Goal: Task Accomplishment & Management: Complete application form

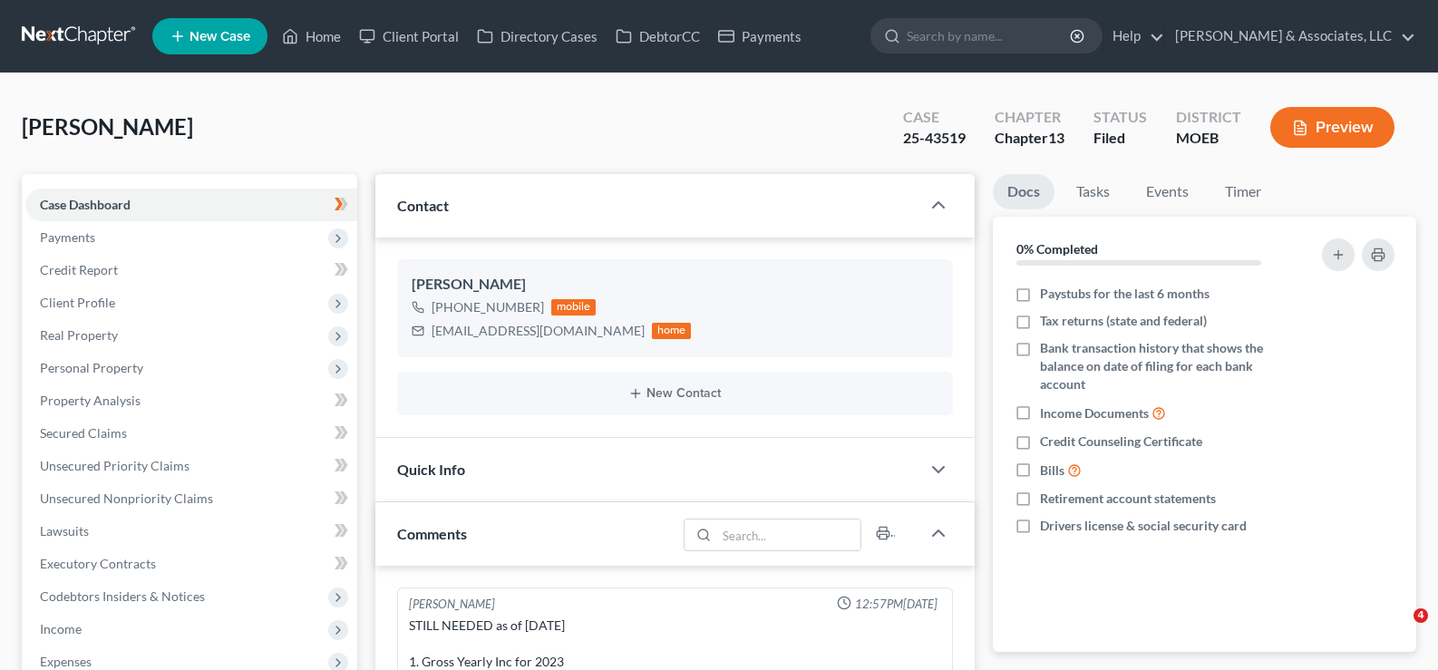
select select "0"
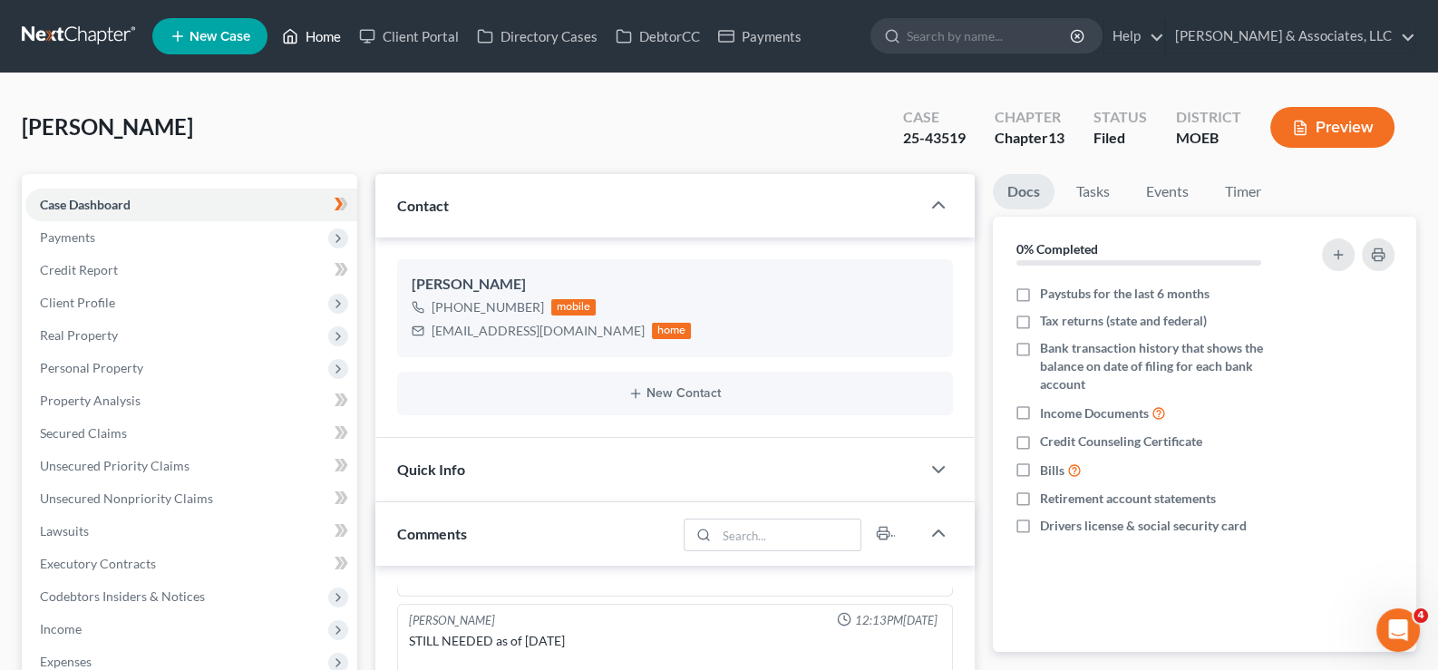
drag, startPoint x: 313, startPoint y: 37, endPoint x: 309, endPoint y: 22, distance: 15.8
click at [313, 37] on link "Home" at bounding box center [311, 36] width 77 height 33
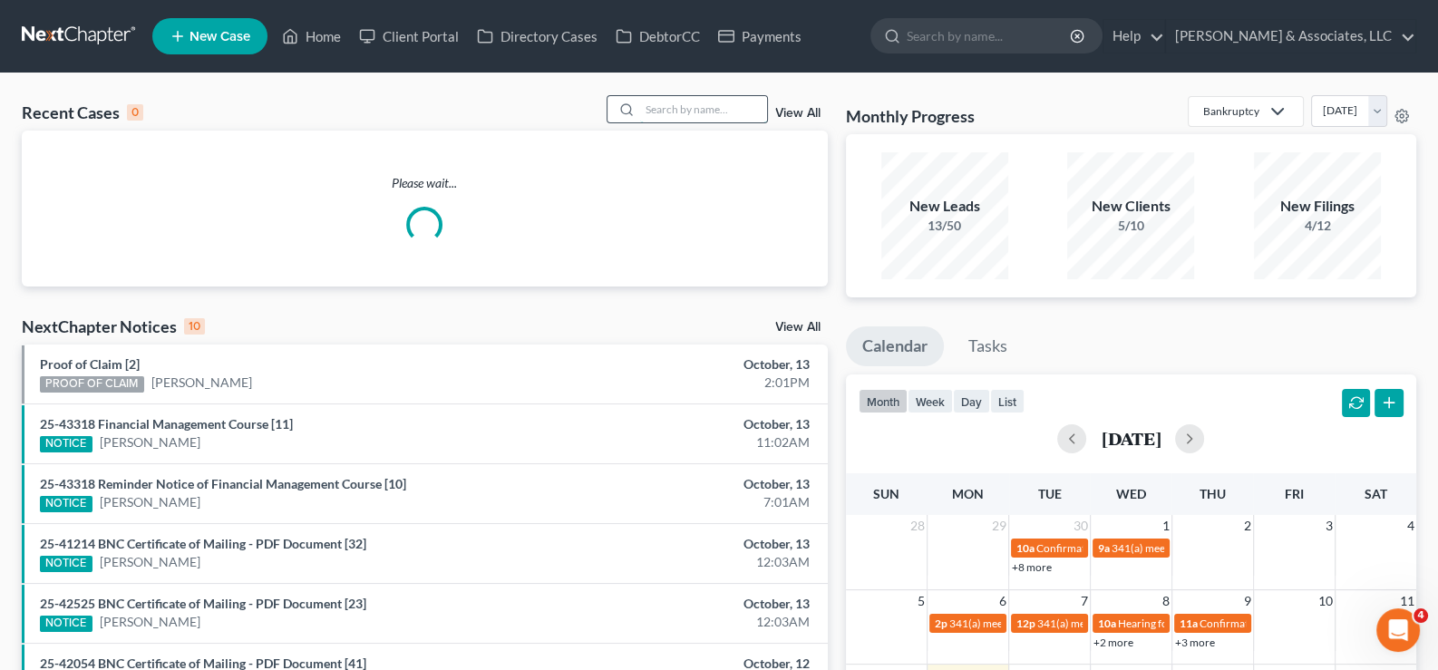
click at [722, 121] on input "search" at bounding box center [703, 109] width 127 height 26
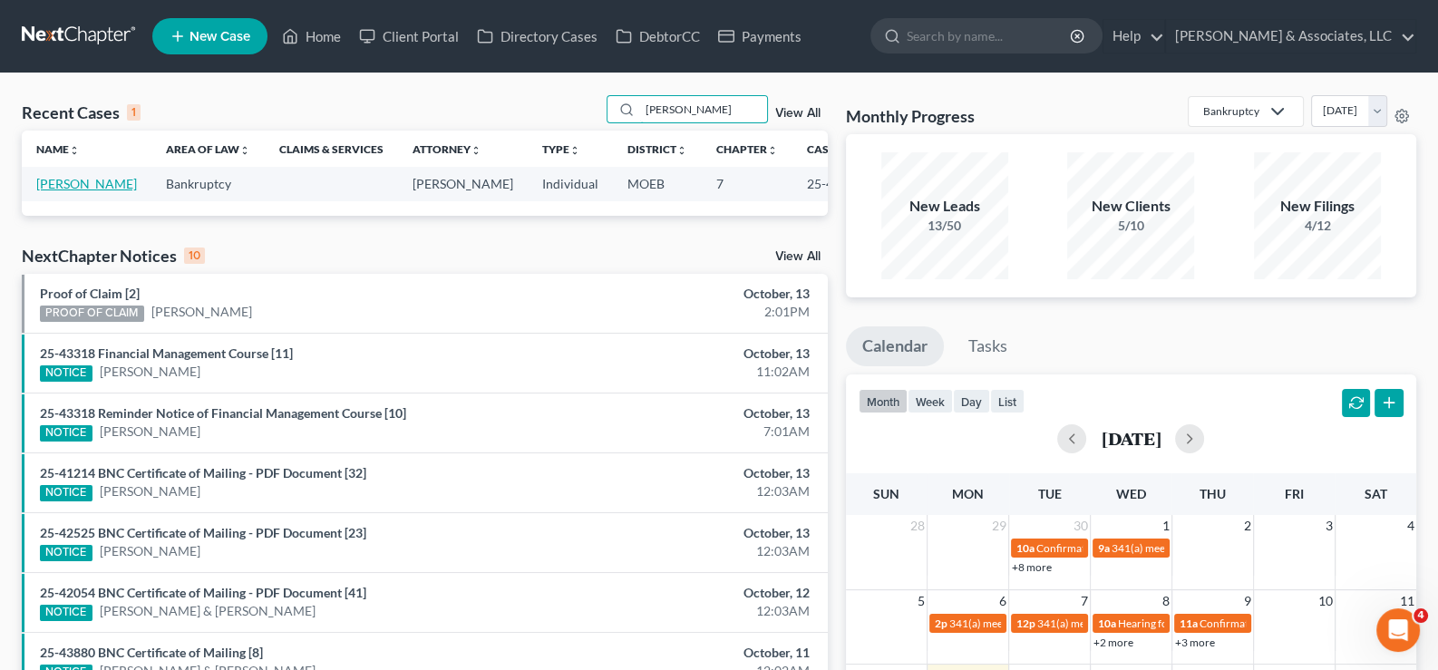
type input "[PERSON_NAME]"
click at [56, 191] on link "[PERSON_NAME]" at bounding box center [86, 183] width 101 height 15
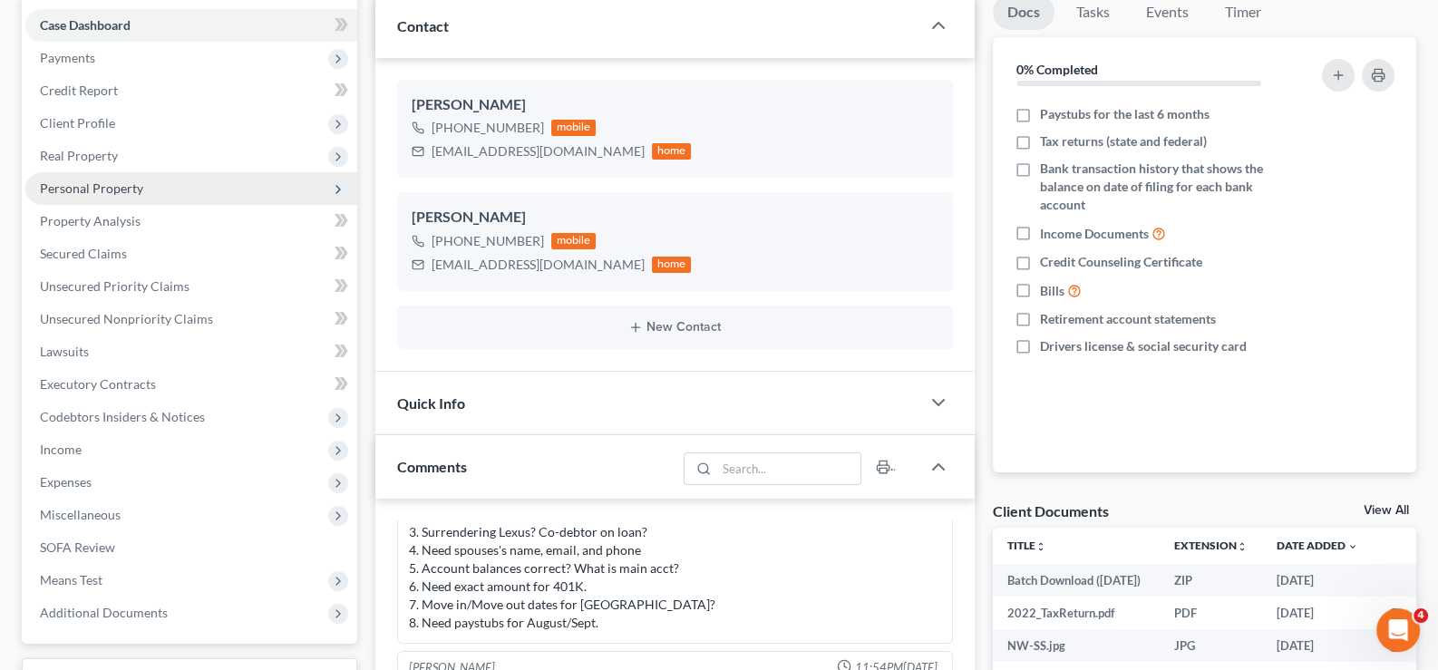
scroll to position [180, 0]
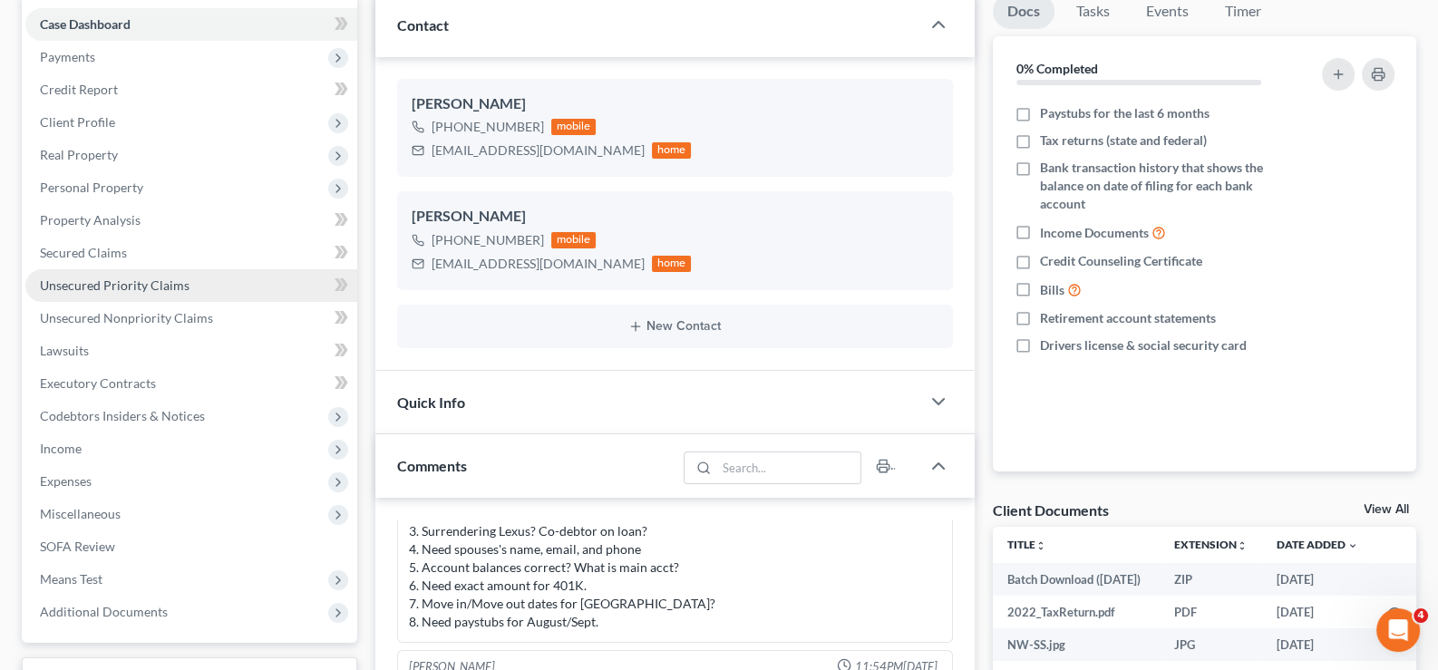
click at [76, 280] on span "Unsecured Priority Claims" at bounding box center [115, 284] width 150 height 15
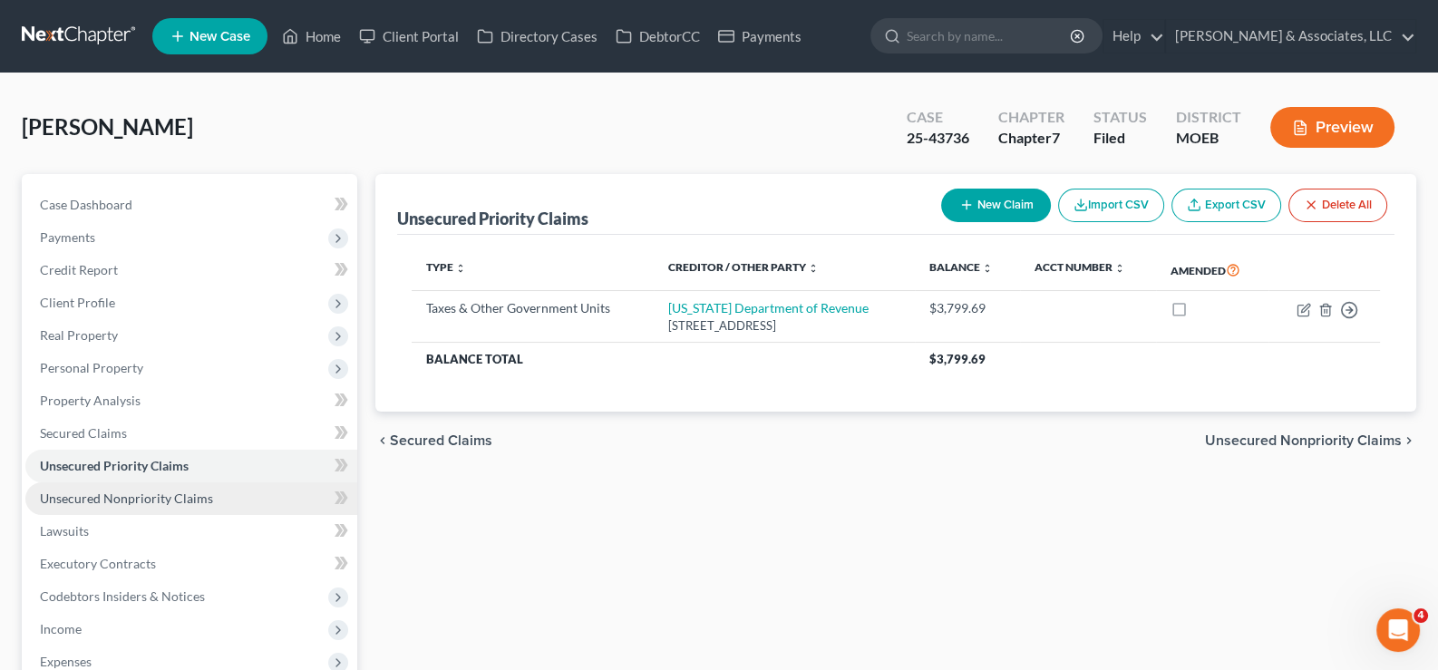
click at [109, 501] on span "Unsecured Nonpriority Claims" at bounding box center [126, 497] width 173 height 15
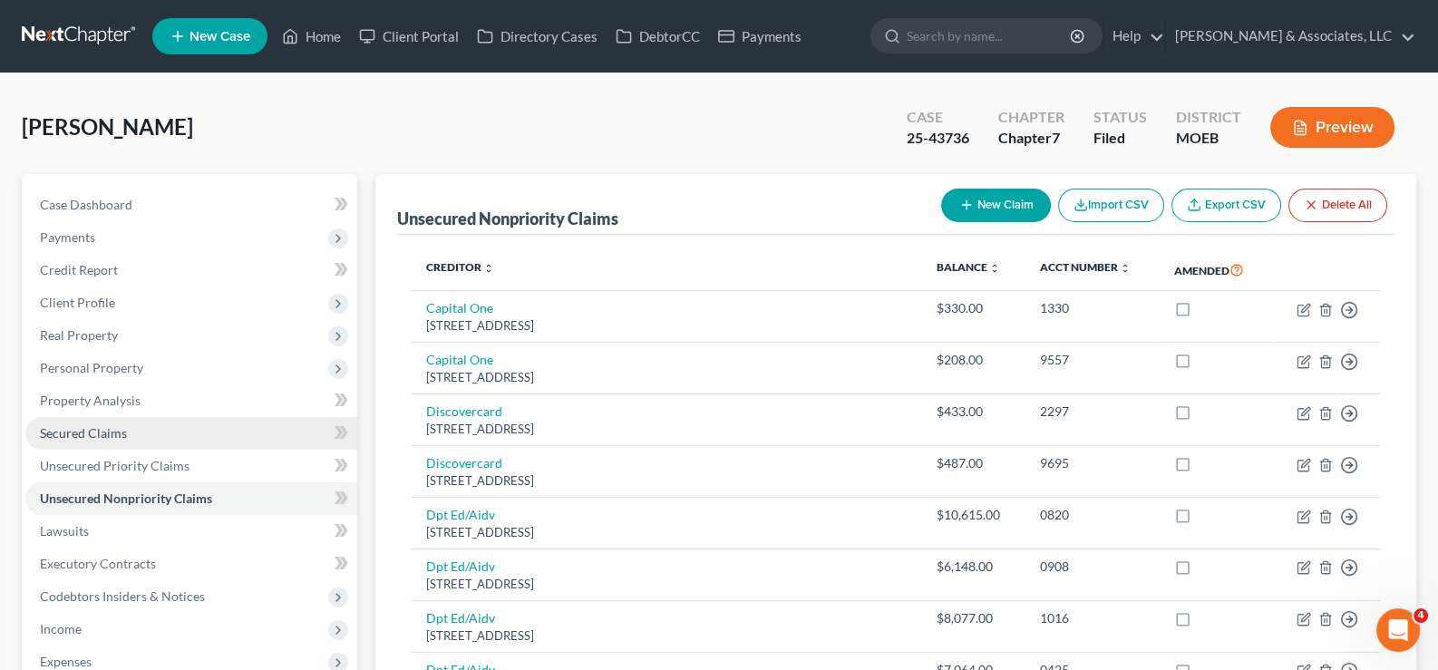
click at [69, 422] on link "Secured Claims" at bounding box center [191, 433] width 332 height 33
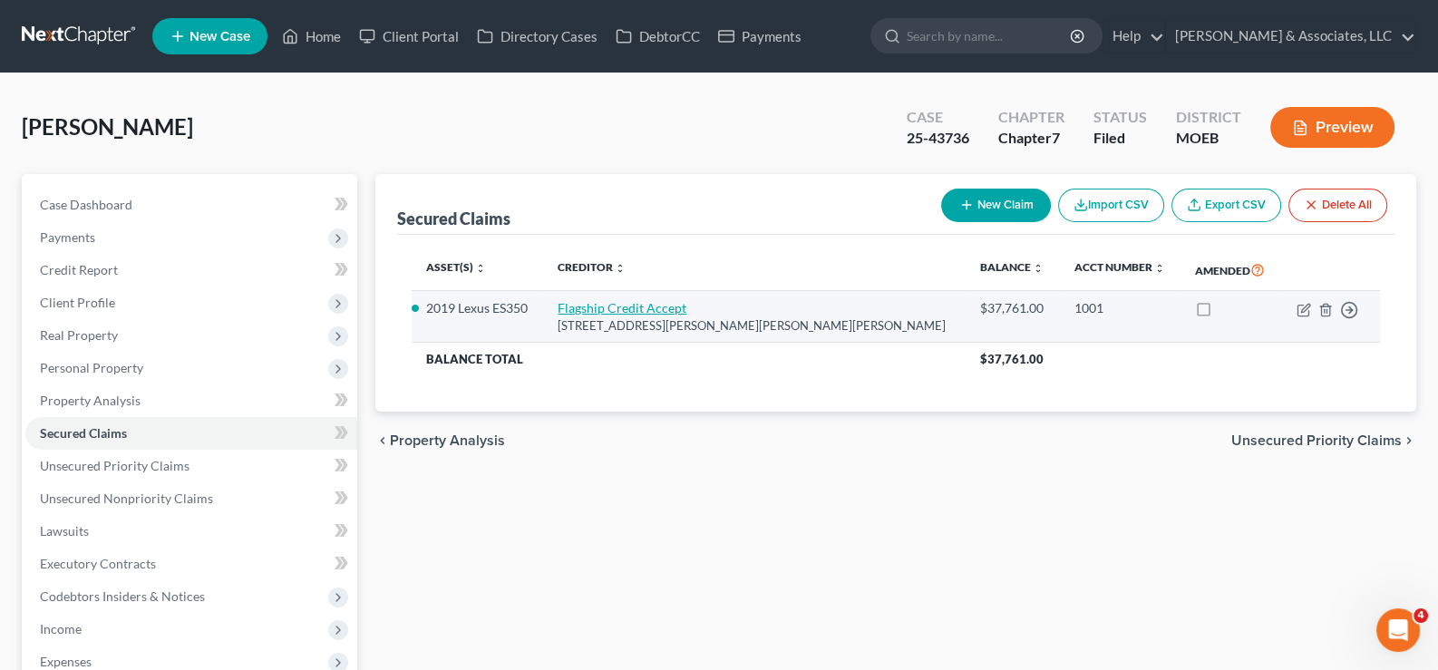
click at [648, 306] on link "Flagship Credit Accept" at bounding box center [622, 307] width 129 height 15
select select "39"
select select "2"
select select "0"
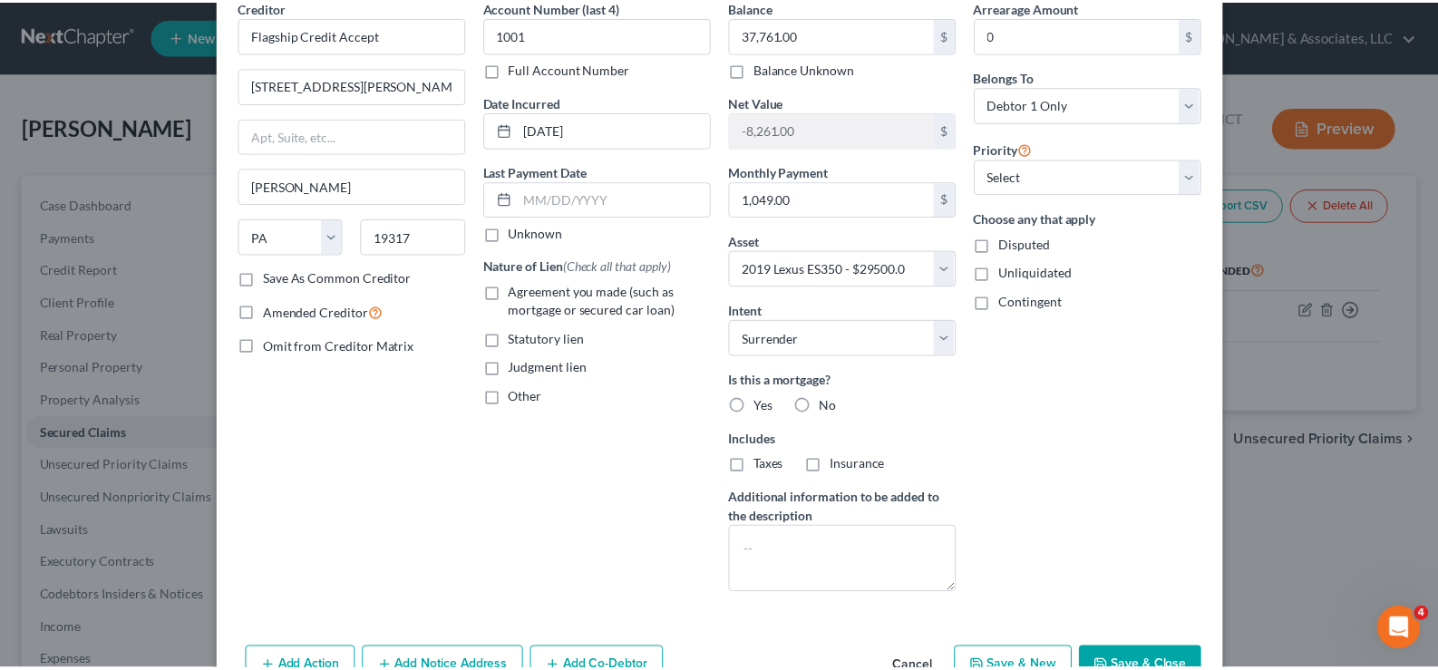
scroll to position [150, 0]
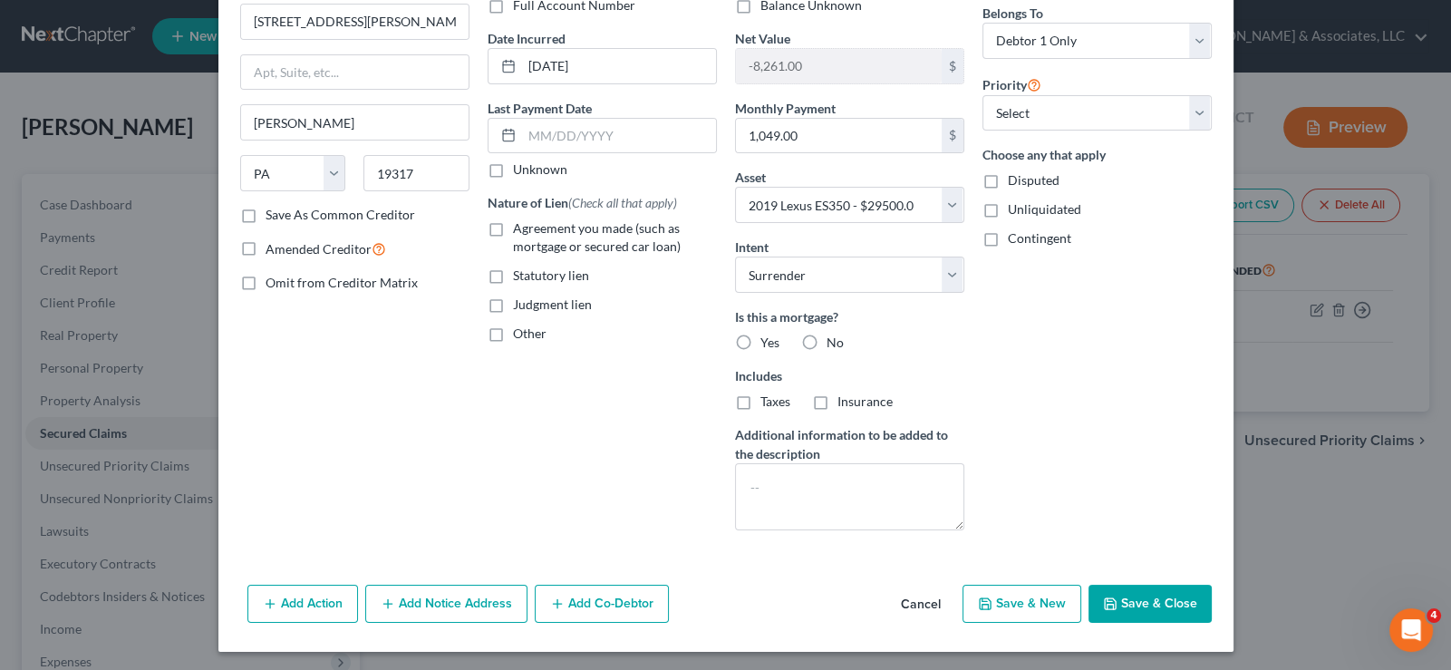
drag, startPoint x: 957, startPoint y: 600, endPoint x: 940, endPoint y: 604, distance: 17.6
click at [956, 601] on div "Add Action Add Notice Address Add Co-Debtor Cancel Save & New Save & Close" at bounding box center [725, 607] width 1015 height 60
click at [922, 606] on button "Cancel" at bounding box center [921, 605] width 69 height 36
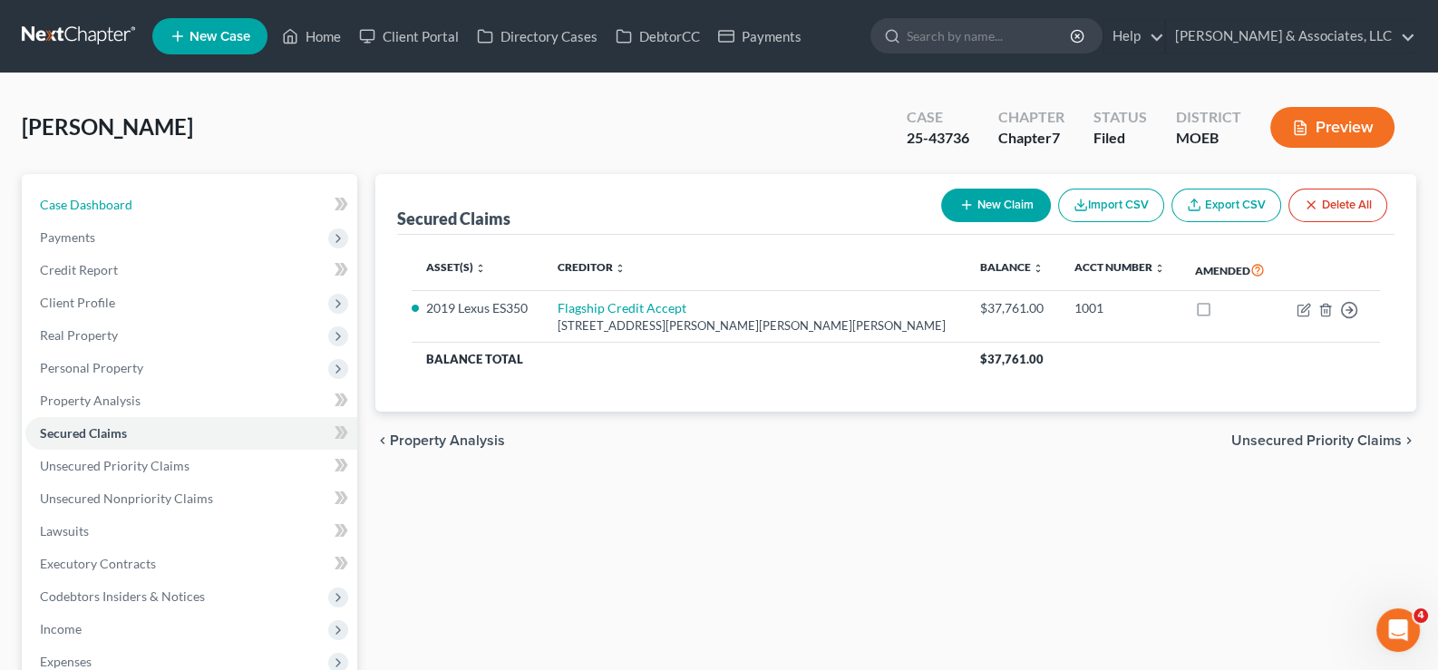
drag, startPoint x: 72, startPoint y: 200, endPoint x: 619, endPoint y: 11, distance: 579.4
click at [72, 200] on span "Case Dashboard" at bounding box center [86, 204] width 92 height 15
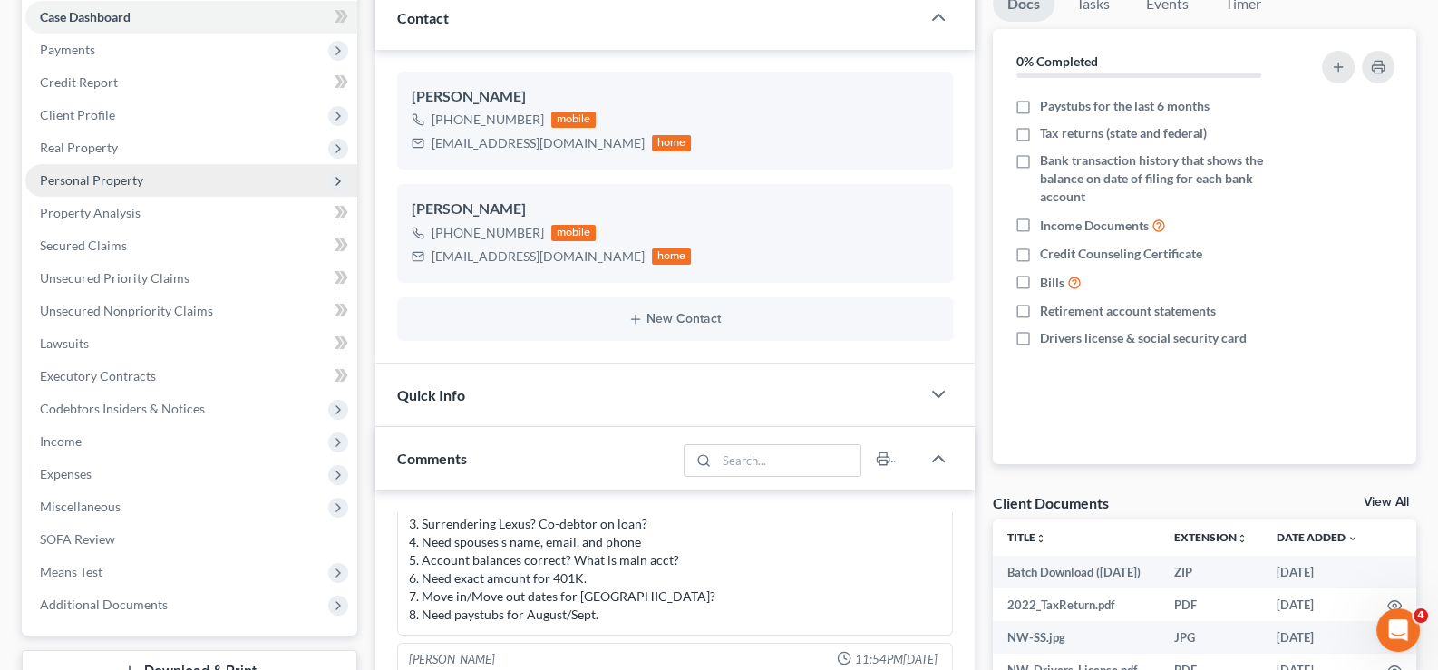
scroll to position [272, 0]
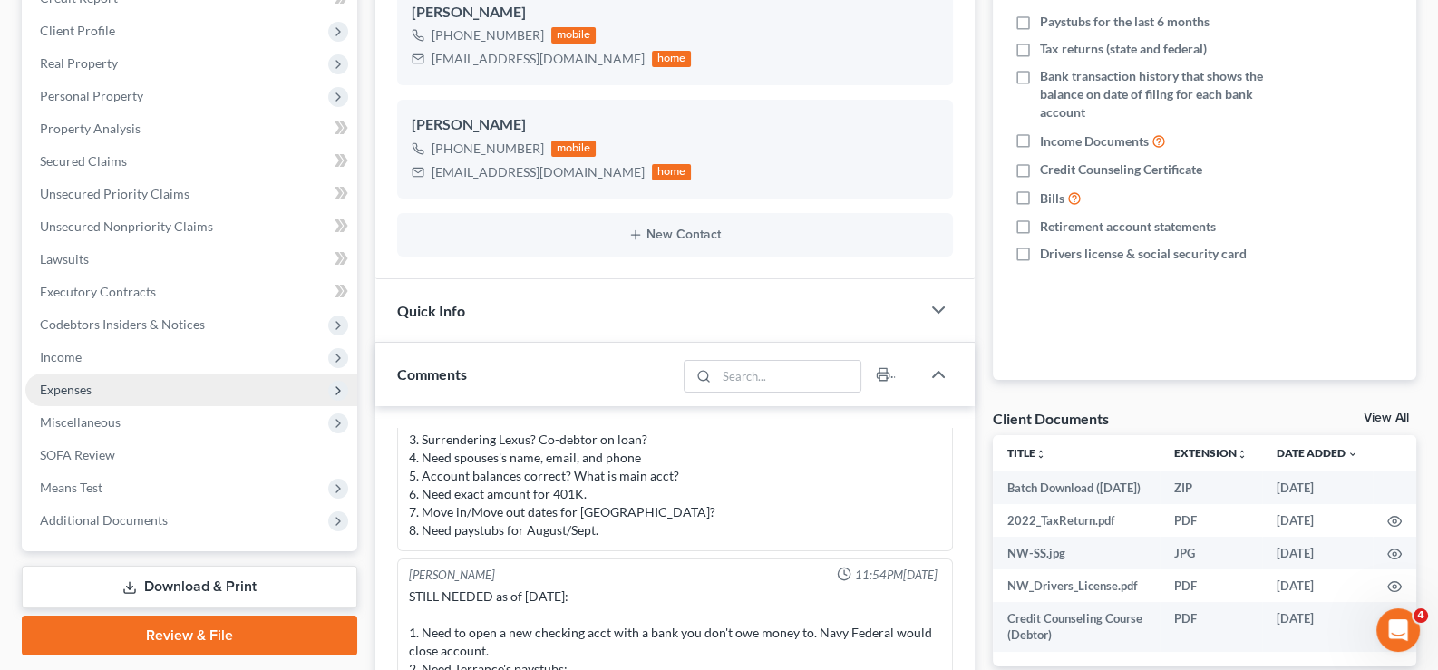
click at [63, 385] on span "Expenses" at bounding box center [66, 389] width 52 height 15
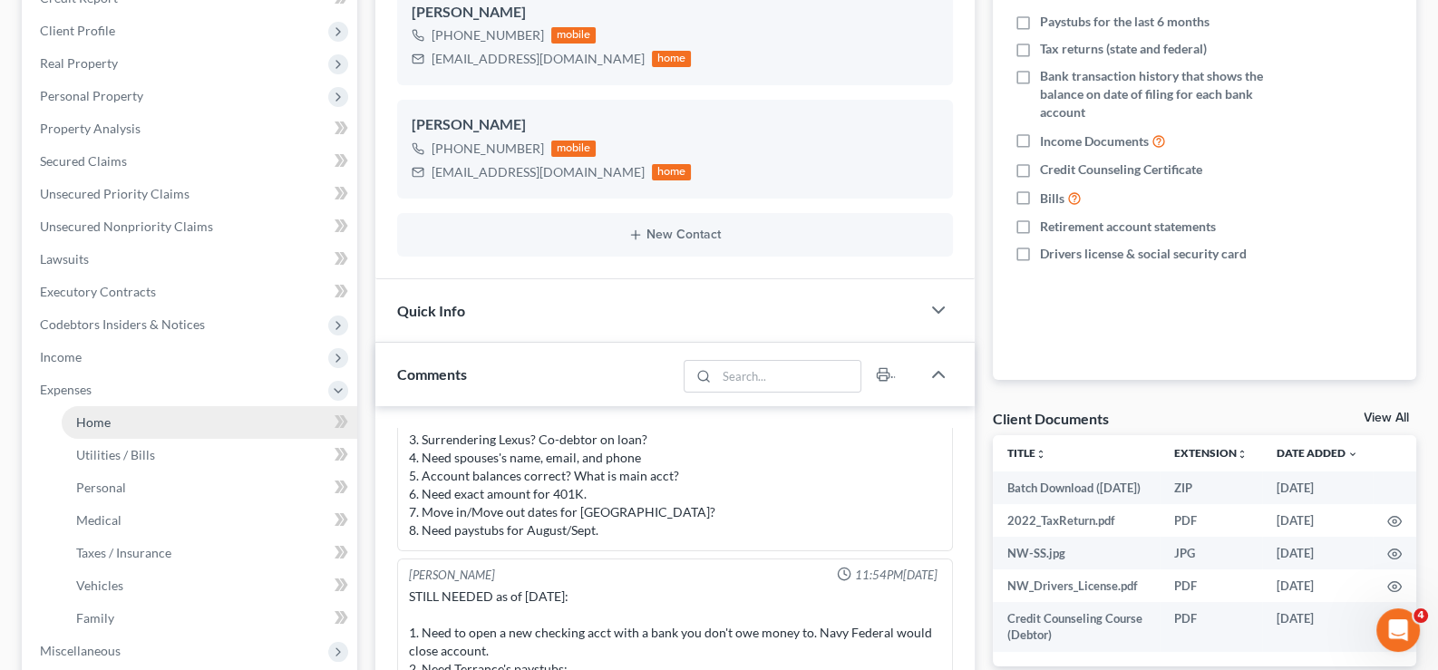
click at [100, 416] on span "Home" at bounding box center [93, 421] width 34 height 15
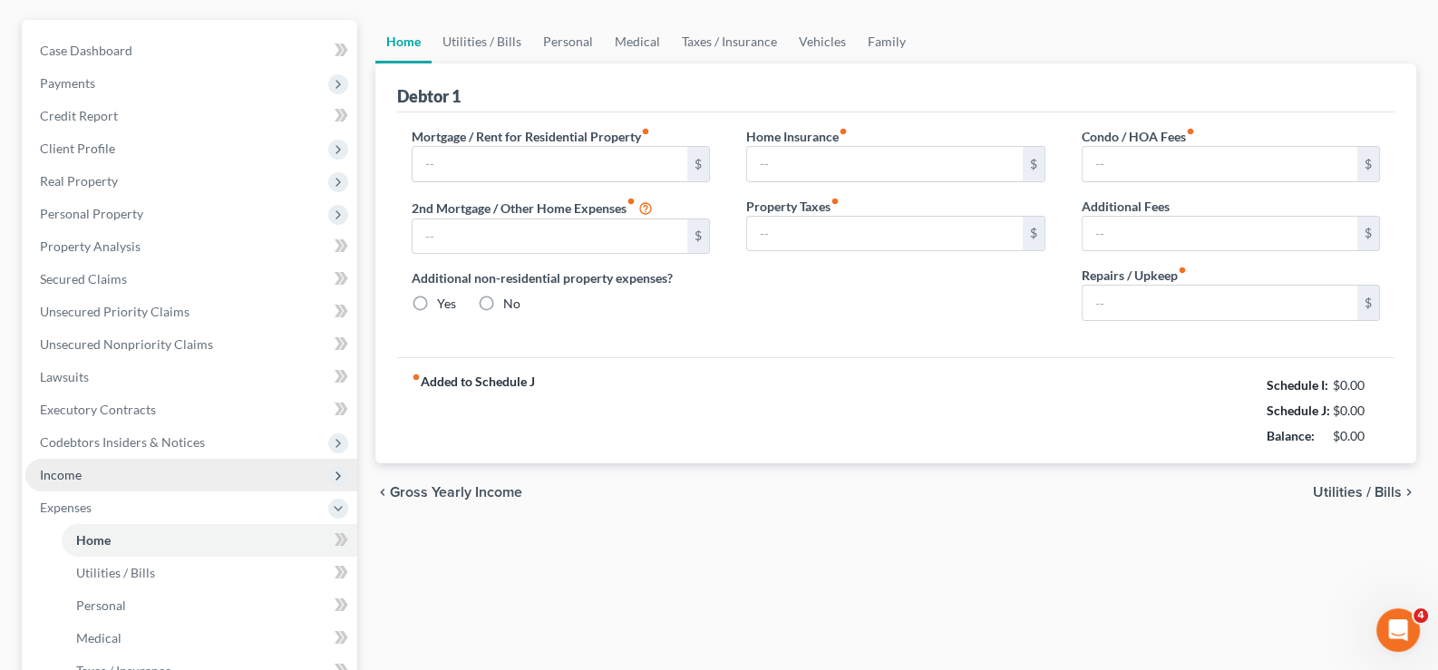
type input "1,800.00"
type input "0.00"
radio input "true"
type input "0.00"
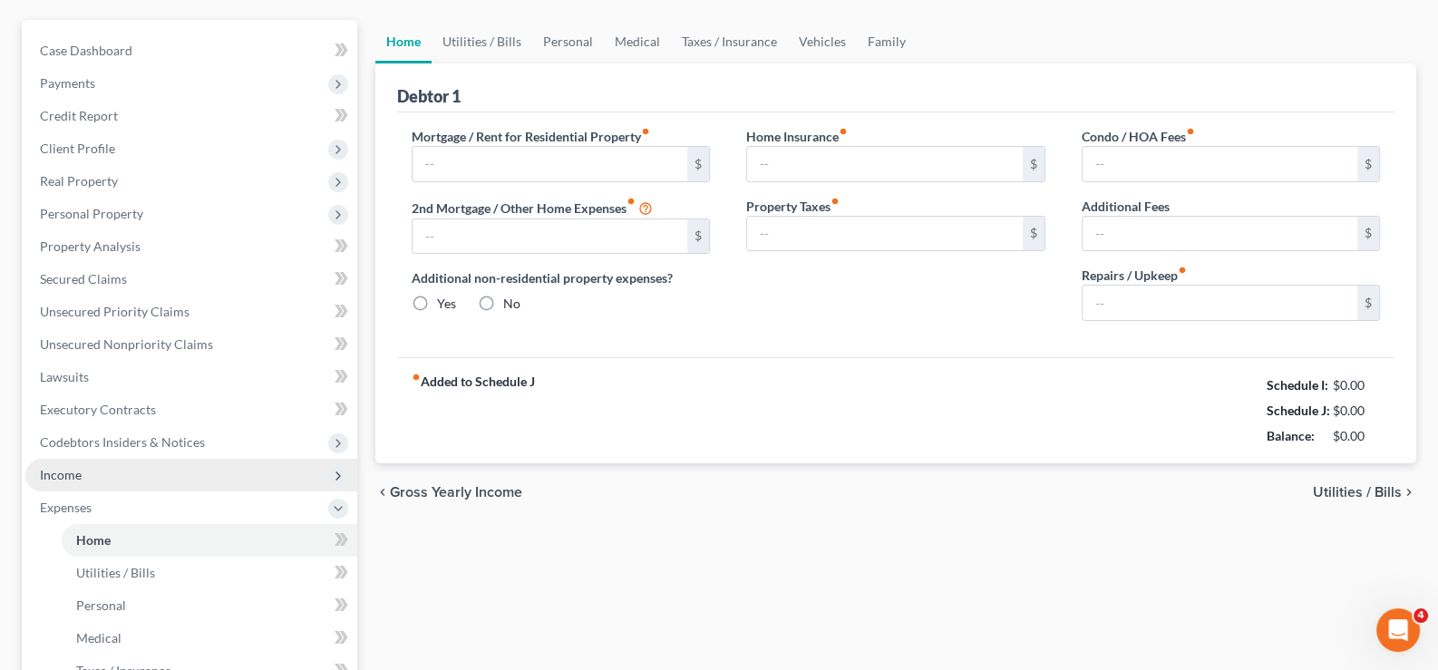
type input "0.00"
